Goal: Task Accomplishment & Management: Use online tool/utility

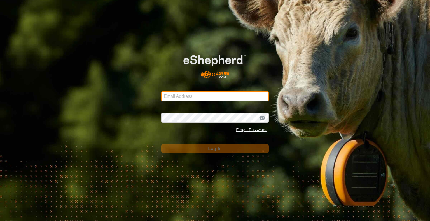
click at [189, 96] on input "Email Address" at bounding box center [214, 96] width 107 height 10
type input "[EMAIL_ADDRESS][DOMAIN_NAME]"
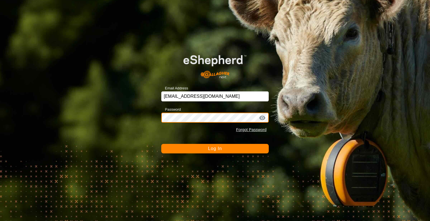
click at [161, 144] on button "Log In" at bounding box center [214, 149] width 107 height 10
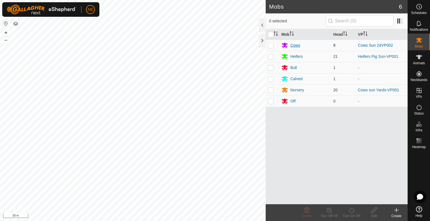
click at [299, 47] on div "Cows" at bounding box center [295, 46] width 10 height 6
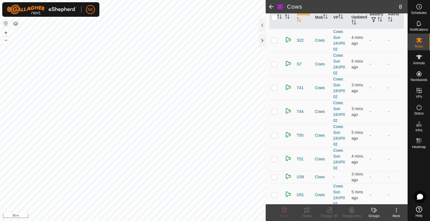
scroll to position [69, 0]
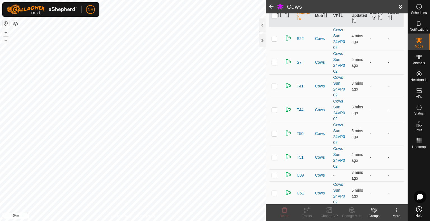
click at [274, 179] on td at bounding box center [275, 176] width 13 height 12
click at [349, 210] on icon at bounding box center [351, 210] width 5 height 5
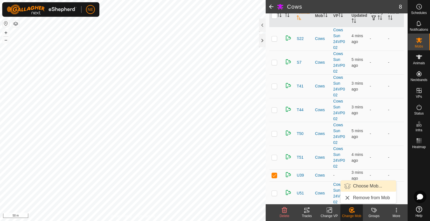
click at [352, 187] on link "Choose Mob..." at bounding box center [367, 186] width 55 height 11
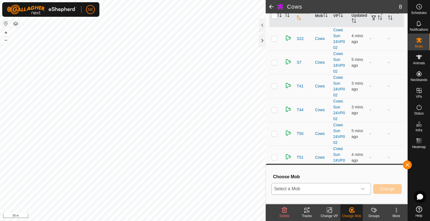
click at [361, 190] on icon "dropdown trigger" at bounding box center [362, 189] width 4 height 4
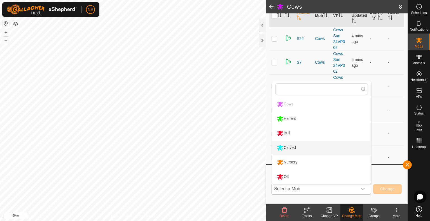
click at [311, 144] on li "Calved" at bounding box center [321, 148] width 99 height 14
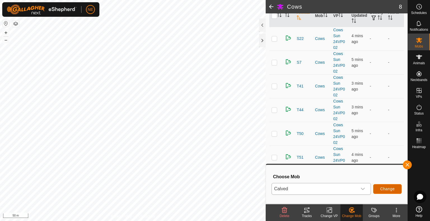
click at [378, 191] on button "Change" at bounding box center [387, 189] width 29 height 10
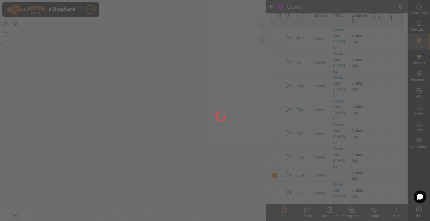
checkbox input "false"
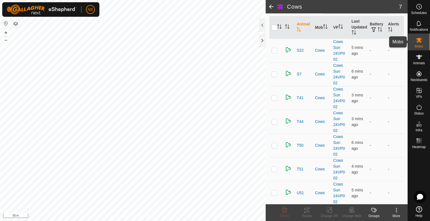
click at [417, 47] on span "Mobs" at bounding box center [419, 46] width 8 height 3
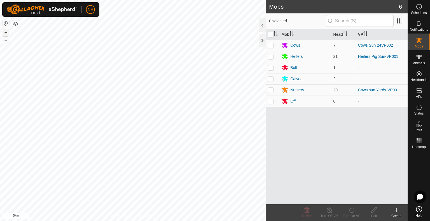
click at [9, 32] on button "+" at bounding box center [6, 32] width 7 height 7
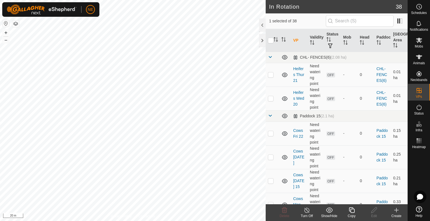
click at [354, 215] on div "Copy" at bounding box center [351, 216] width 22 height 5
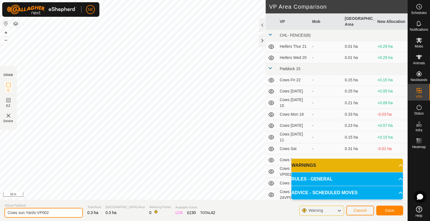
click at [25, 212] on input "Cows sun Yards-VP002" at bounding box center [43, 213] width 78 height 10
type input "Cows Mon Yards-VP002"
click at [389, 211] on span "Save" at bounding box center [390, 210] width 10 height 4
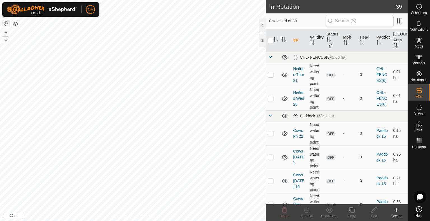
checkbox input "true"
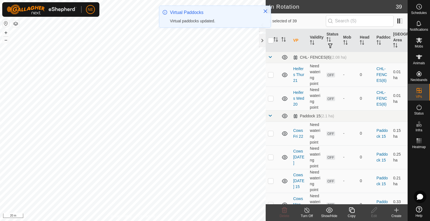
click at [352, 212] on icon at bounding box center [351, 210] width 7 height 7
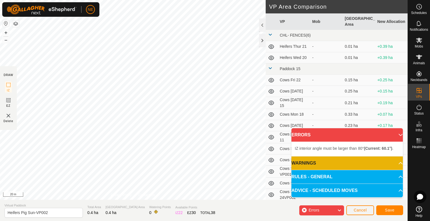
click at [181, 133] on div "IZ interior angle must be larger than 80° (Current: 60.1°) . + – ⇧ i 20 m" at bounding box center [133, 100] width 266 height 200
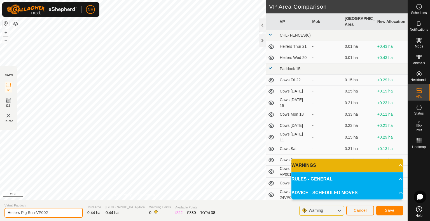
click at [36, 213] on input "Heifers Pig Sun-VP002" at bounding box center [43, 213] width 78 height 10
type input "Heifers Pig Mon VP002"
click at [389, 212] on span "Save" at bounding box center [390, 210] width 10 height 4
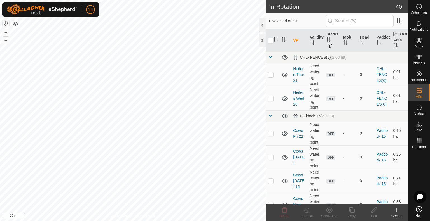
checkbox input "true"
click at [351, 213] on icon at bounding box center [351, 210] width 7 height 7
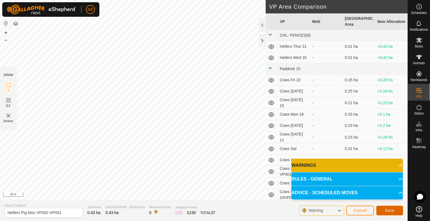
click at [388, 213] on button "Save" at bounding box center [389, 211] width 27 height 10
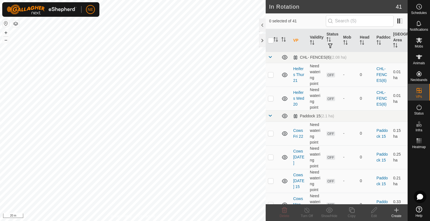
click at [10, 221] on html "NE Schedules Notifications Mobs Animals Neckbands VPs Status Infra Heatmap Help…" at bounding box center [215, 110] width 430 height 221
checkbox input "true"
click at [350, 217] on div "Copy" at bounding box center [351, 216] width 22 height 5
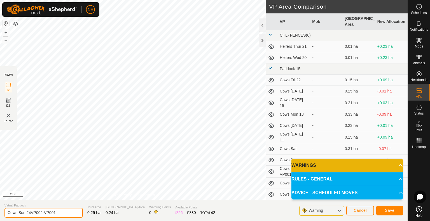
click at [25, 213] on input "Cows Sun 24VP002-VP001" at bounding box center [43, 213] width 78 height 10
type input "Cows mon 24VP002-VP001"
click at [380, 210] on button "Save" at bounding box center [389, 211] width 27 height 10
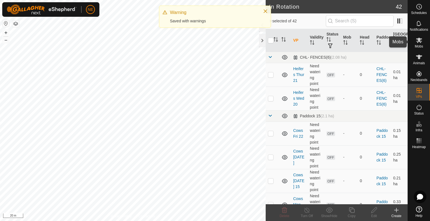
click at [415, 43] on icon at bounding box center [418, 40] width 7 height 7
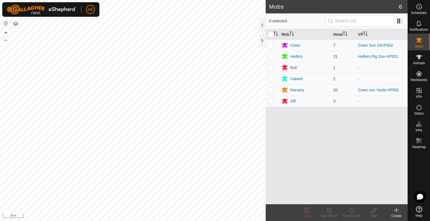
click at [270, 43] on p-checkbox at bounding box center [271, 45] width 6 height 4
checkbox input "true"
click at [351, 213] on icon at bounding box center [351, 211] width 5 height 6
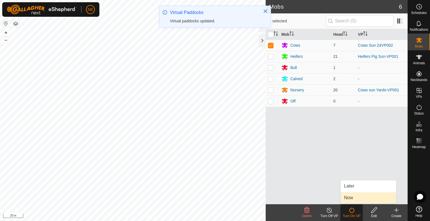
click at [350, 201] on link "Now" at bounding box center [367, 197] width 55 height 11
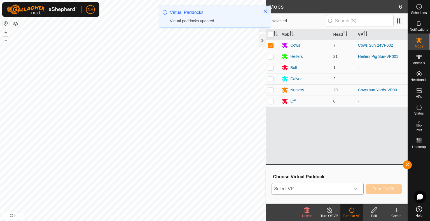
click at [351, 192] on div "dropdown trigger" at bounding box center [355, 189] width 11 height 11
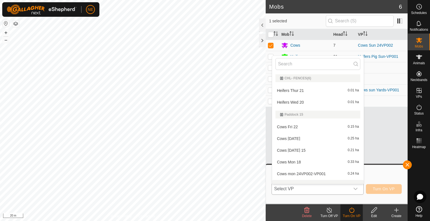
scroll to position [7, 0]
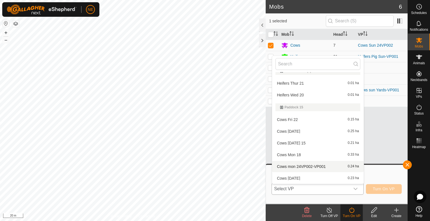
click at [327, 163] on li "Cows mon 24VP002-VP001 0.24 ha" at bounding box center [317, 166] width 91 height 11
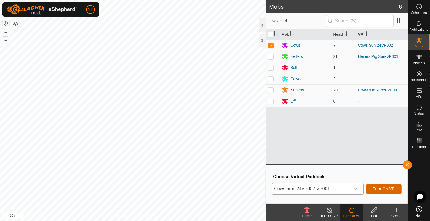
click at [373, 189] on span "Turn On VP" at bounding box center [384, 189] width 22 height 4
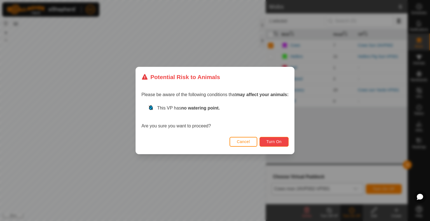
click at [273, 140] on span "Turn On" at bounding box center [273, 142] width 15 height 4
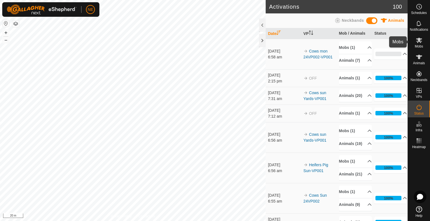
click at [415, 48] on span "Mobs" at bounding box center [419, 46] width 8 height 3
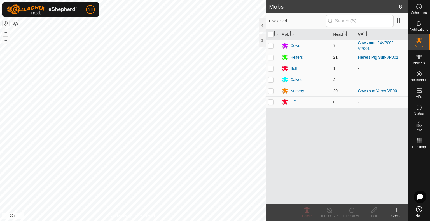
click at [270, 57] on p-checkbox at bounding box center [271, 57] width 6 height 4
checkbox input "true"
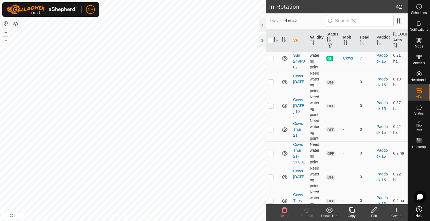
scroll to position [369, 0]
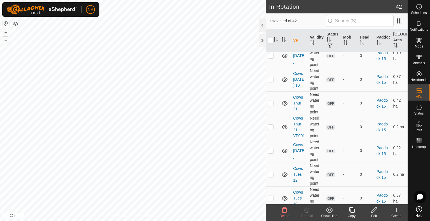
click at [406, 205] on div "Create" at bounding box center [396, 213] width 22 height 17
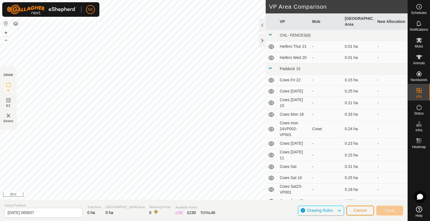
click at [406, 205] on section "Virtual Paddock [DATE] 065837 Total Area 0 ha Grazing Area 0 ha Watering Points…" at bounding box center [203, 210] width 407 height 21
click at [417, 41] on icon at bounding box center [419, 40] width 6 height 5
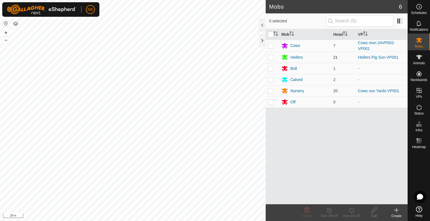
click at [271, 60] on td at bounding box center [272, 57] width 13 height 11
checkbox input "true"
click at [354, 214] on div "Turn On VP" at bounding box center [351, 216] width 22 height 5
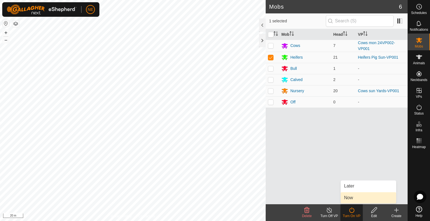
click at [360, 199] on link "Now" at bounding box center [367, 197] width 55 height 11
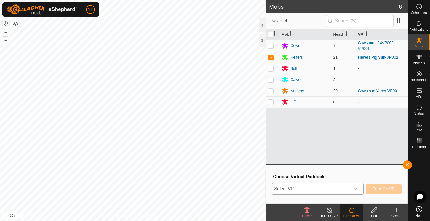
click at [358, 189] on div "dropdown trigger" at bounding box center [355, 189] width 11 height 11
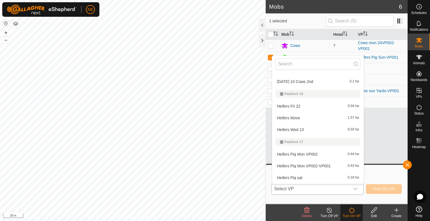
scroll to position [351, 0]
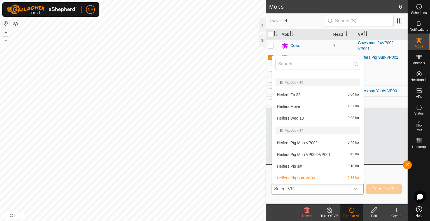
click at [319, 156] on li "Heifers Pig Mon VP002-VP001 0.43 ha" at bounding box center [317, 154] width 91 height 11
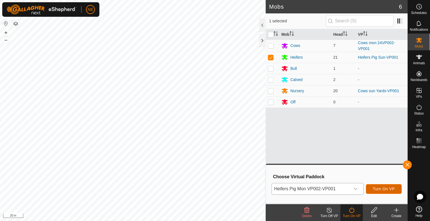
click at [387, 188] on span "Turn On VP" at bounding box center [384, 189] width 22 height 4
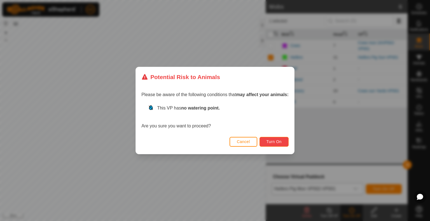
click at [272, 140] on span "Turn On" at bounding box center [273, 142] width 15 height 4
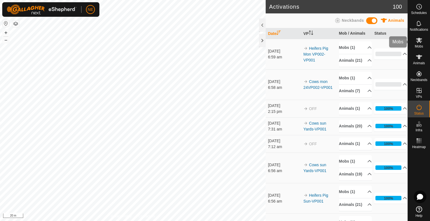
click at [415, 44] on es-mob-svg-icon at bounding box center [419, 40] width 10 height 9
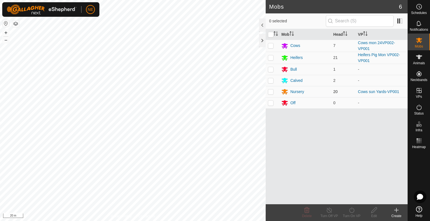
click at [272, 91] on p-checkbox at bounding box center [271, 92] width 6 height 4
checkbox input "true"
click at [355, 211] on turn-on-svg-icon at bounding box center [351, 210] width 22 height 7
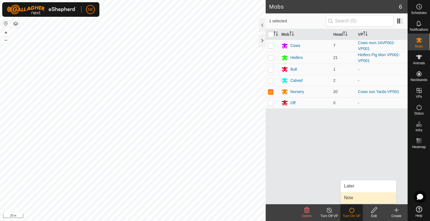
click at [353, 199] on link "Now" at bounding box center [367, 197] width 55 height 11
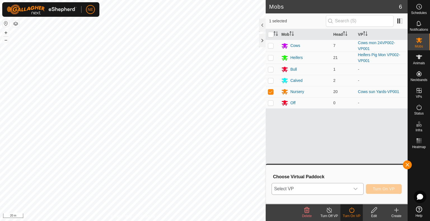
click at [357, 189] on icon "dropdown trigger" at bounding box center [355, 189] width 4 height 2
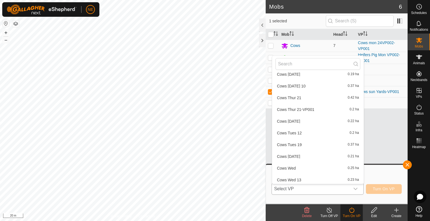
scroll to position [246, 0]
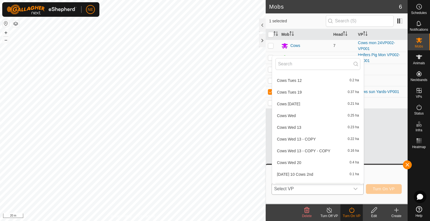
click at [362, 184] on div "CHL- FENCES(6) Heifers Thur 21 0.01 ha Heifers Wed 20 0.01 [PERSON_NAME] 15 Cow…" at bounding box center [318, 120] width 92 height 129
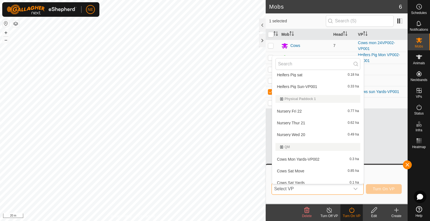
scroll to position [448, 0]
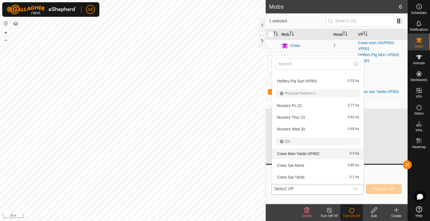
click at [307, 157] on li "Cows Mon Yards-VP002 0.3 ha" at bounding box center [317, 153] width 91 height 11
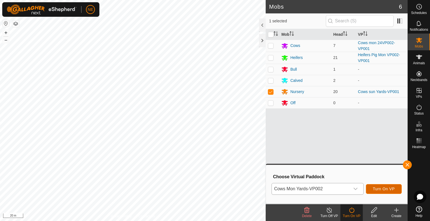
click at [386, 191] on span "Turn On VP" at bounding box center [384, 189] width 22 height 4
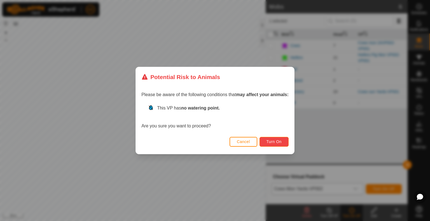
click at [261, 143] on button "Turn On" at bounding box center [273, 142] width 29 height 10
